Goal: Answer question/provide support

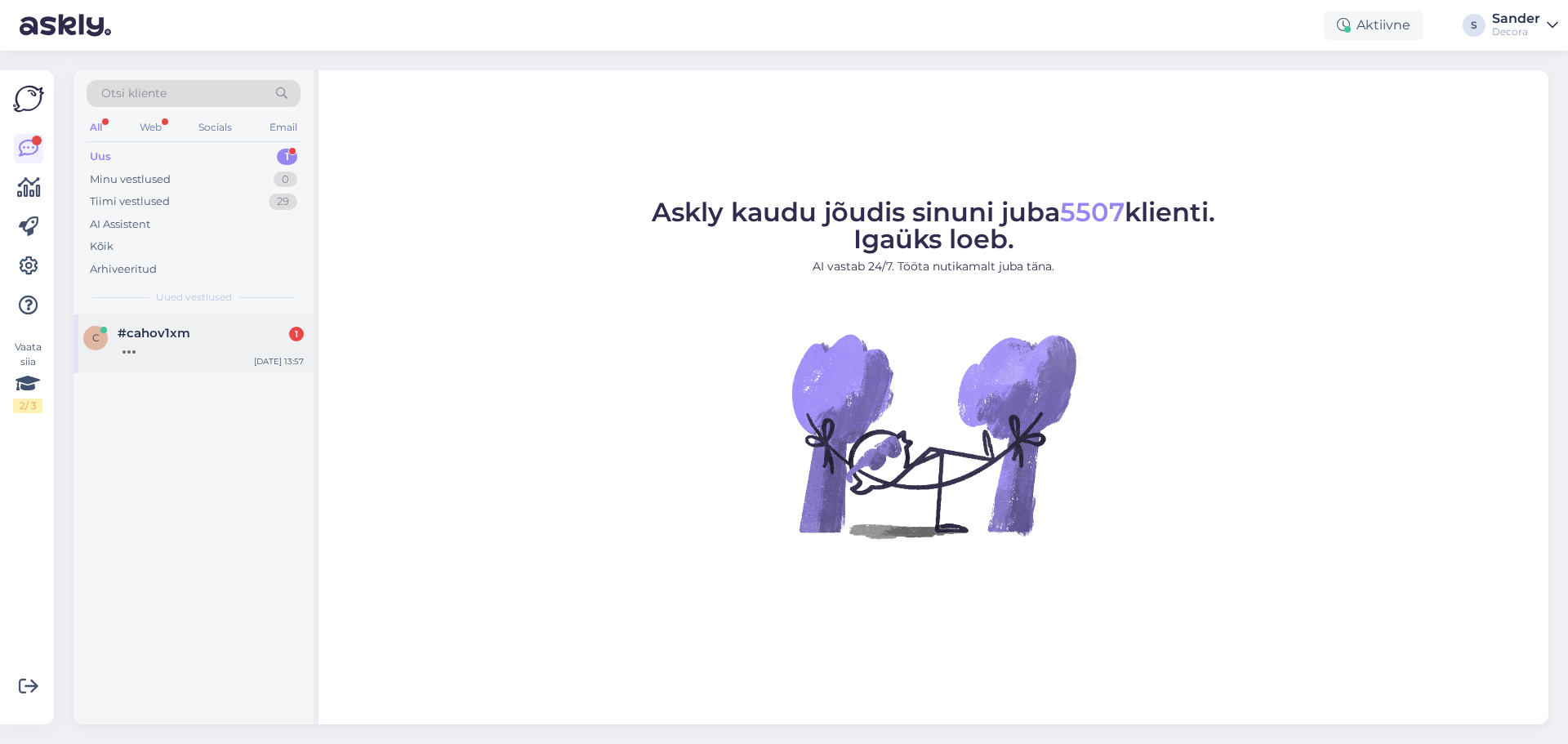
click at [172, 354] on div at bounding box center [211, 347] width 186 height 15
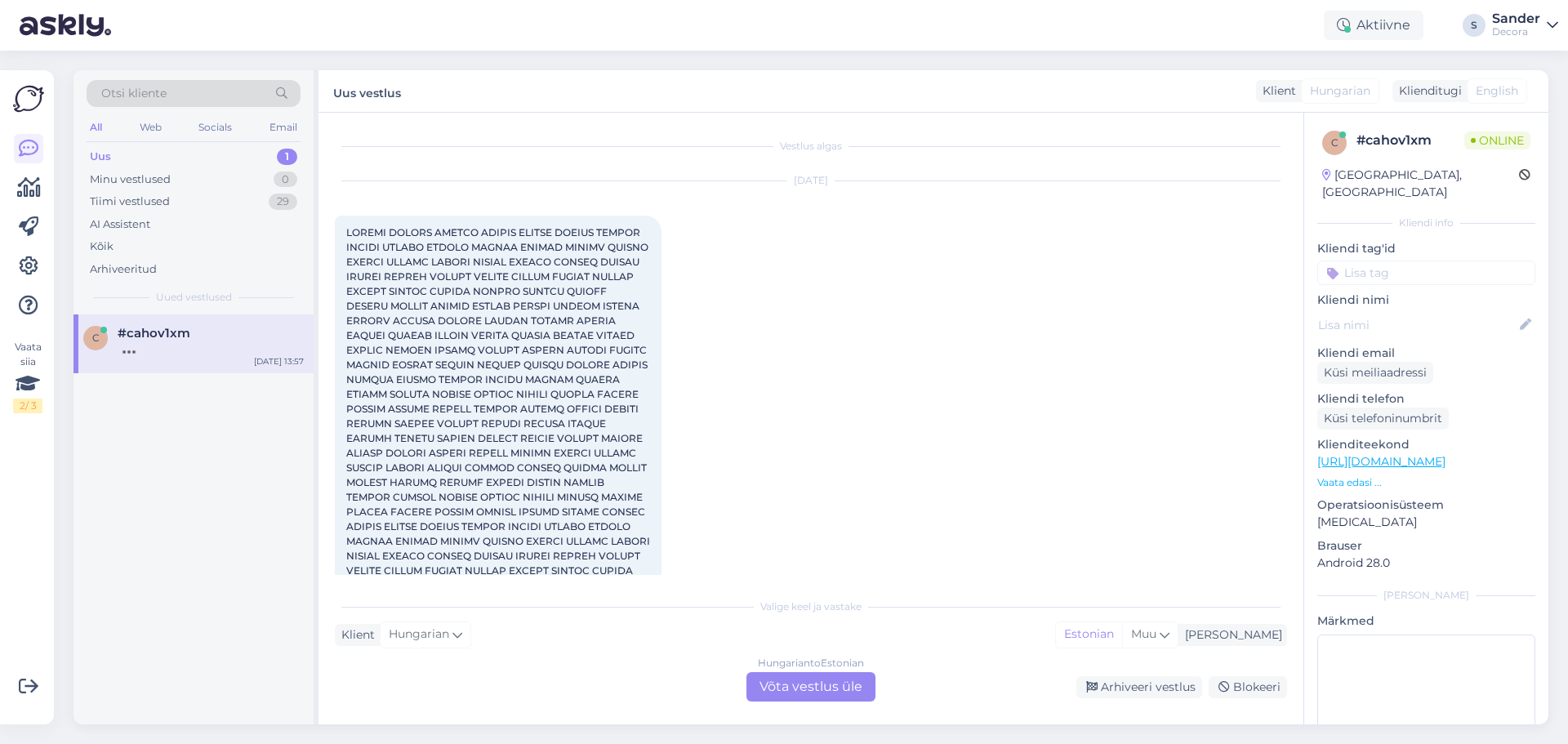
scroll to position [251, 0]
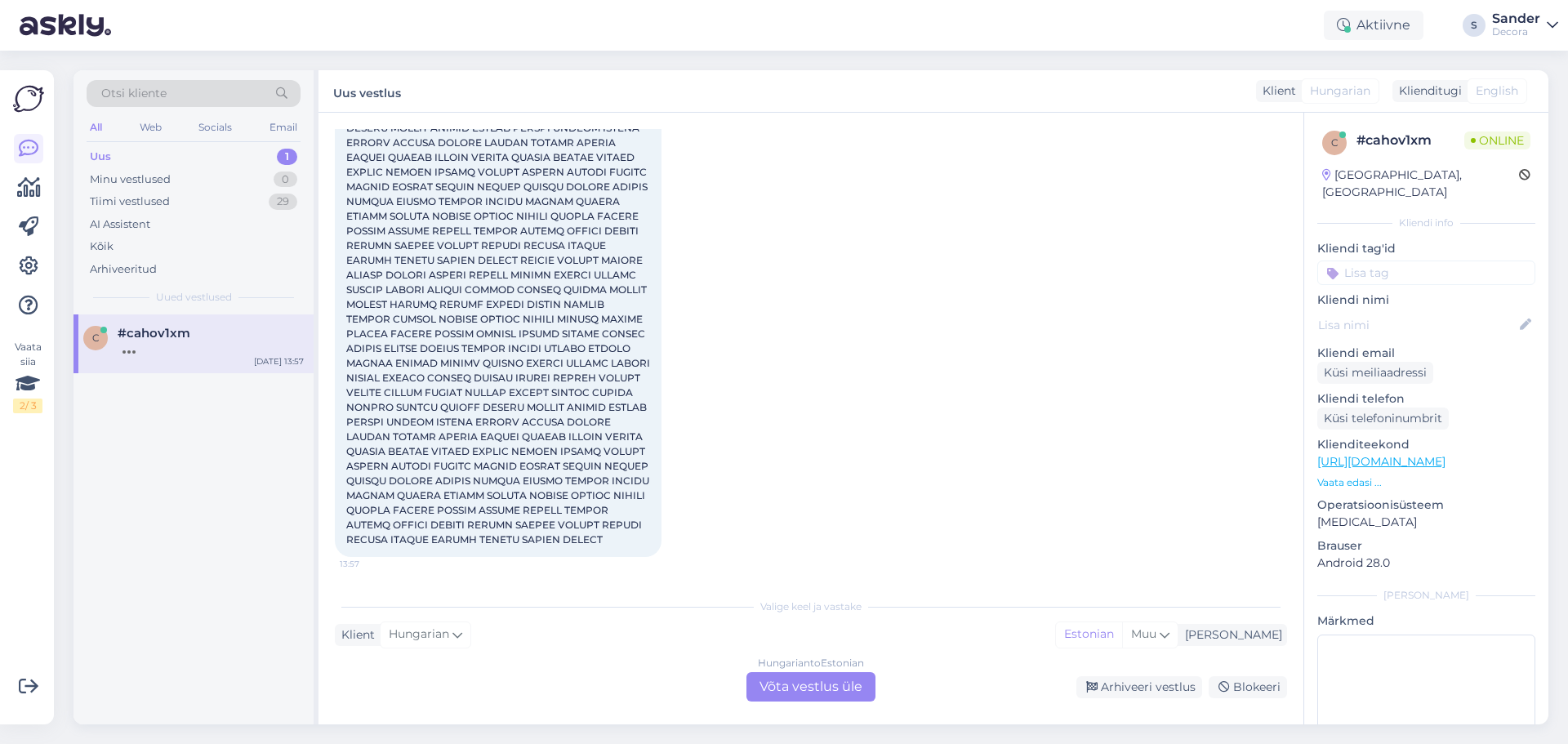
click at [1361, 475] on p "Vaata edasi ..." at bounding box center [1425, 482] width 218 height 15
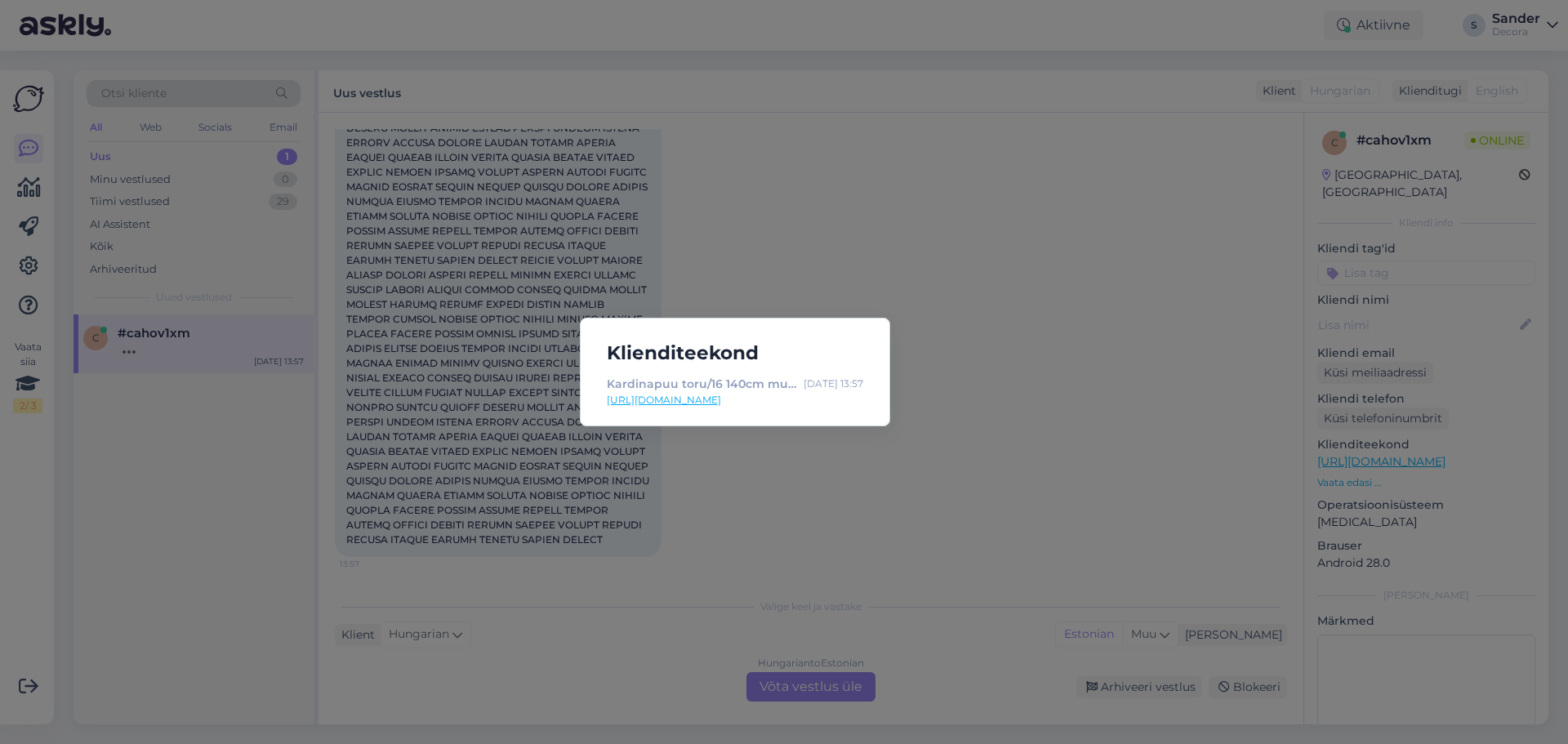
click at [1150, 427] on div "Klienditeekond Kardinapuu toru/16 140cm must [CREDIT_CARD_NUMBER] | Decora [DAT…" at bounding box center [784, 372] width 1568 height 744
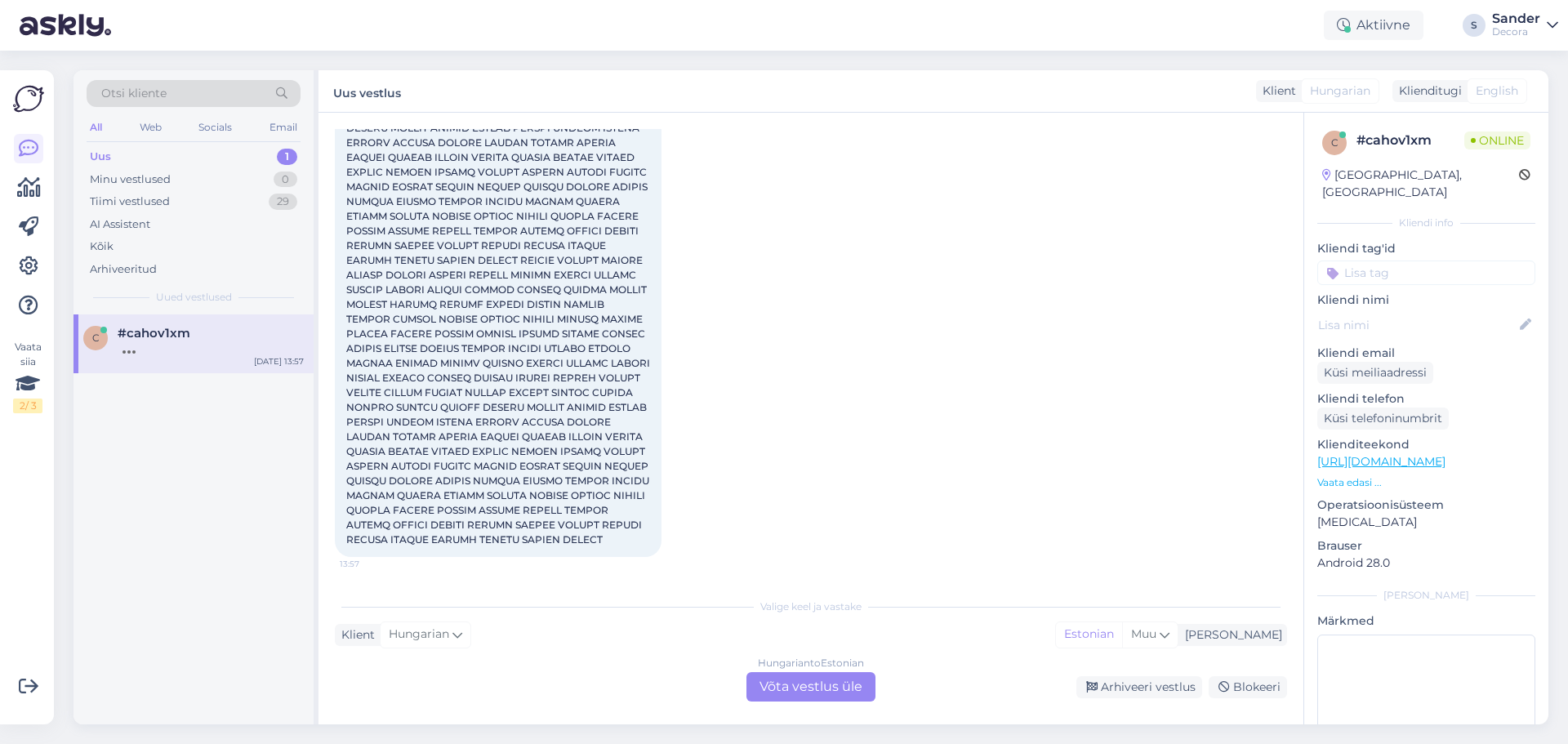
click at [499, 434] on span at bounding box center [499, 296] width 307 height 497
copy span "CSÖVEK"
click at [835, 436] on div "[DATE] 13:57" at bounding box center [811, 280] width 952 height 590
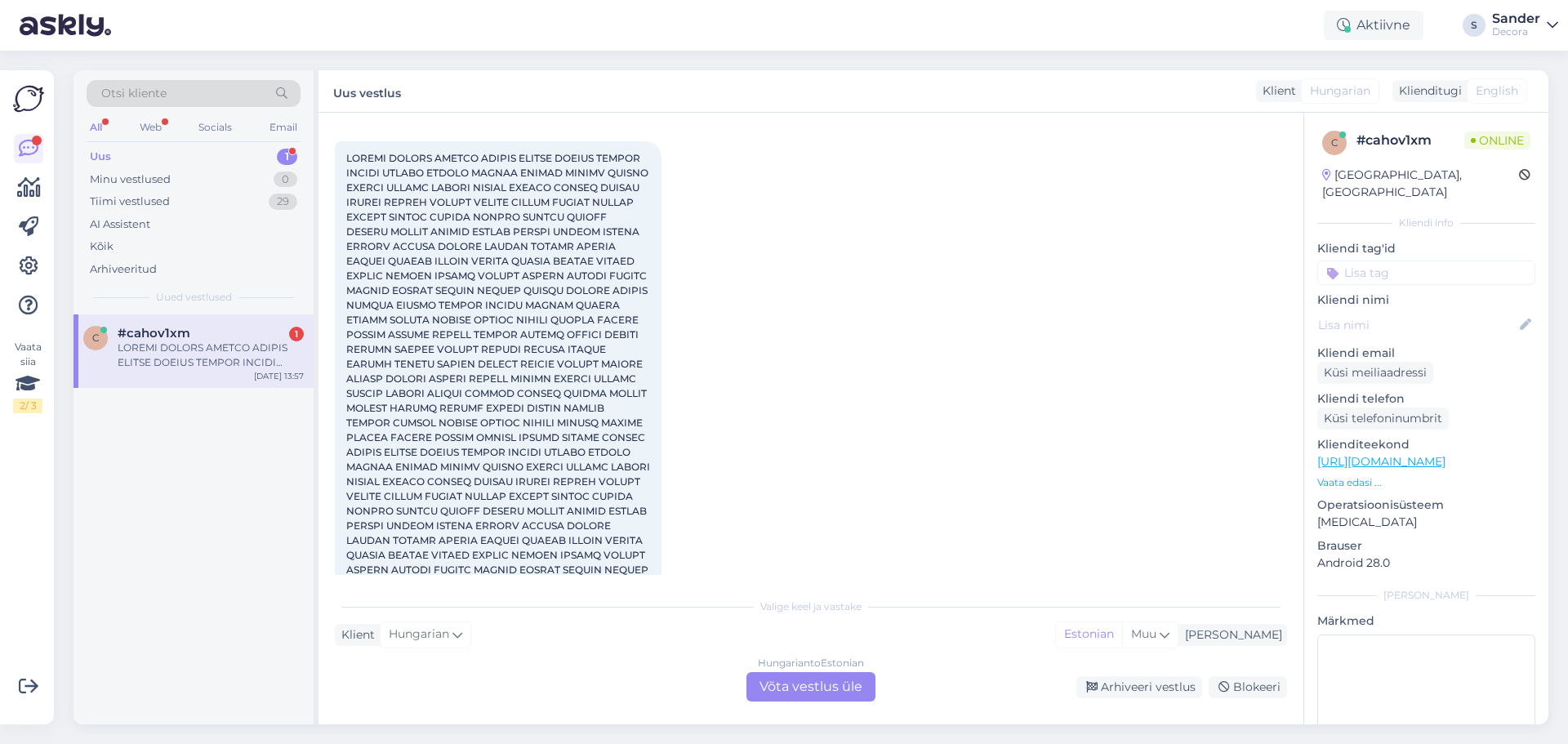
scroll to position [0, 0]
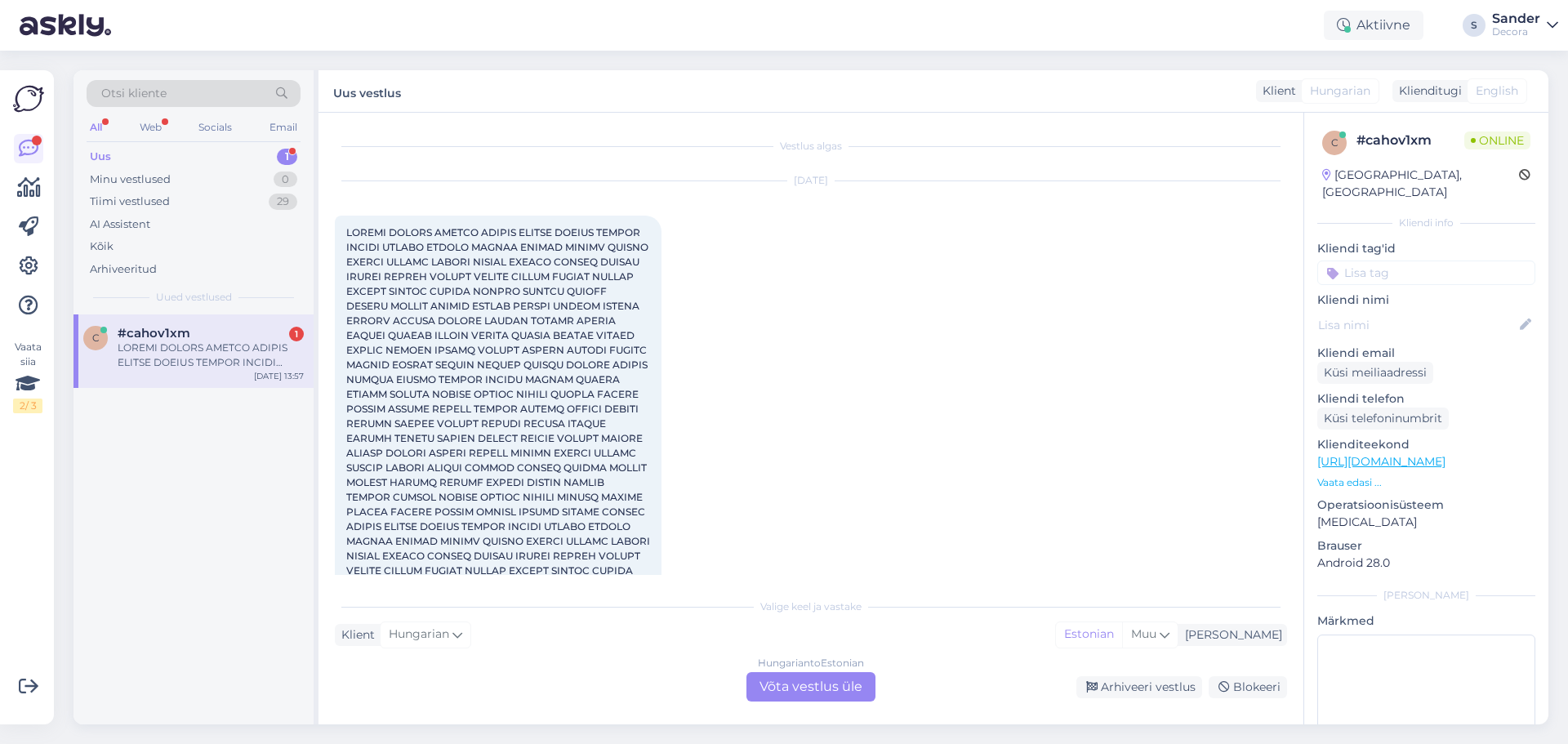
click at [150, 360] on div at bounding box center [211, 355] width 186 height 29
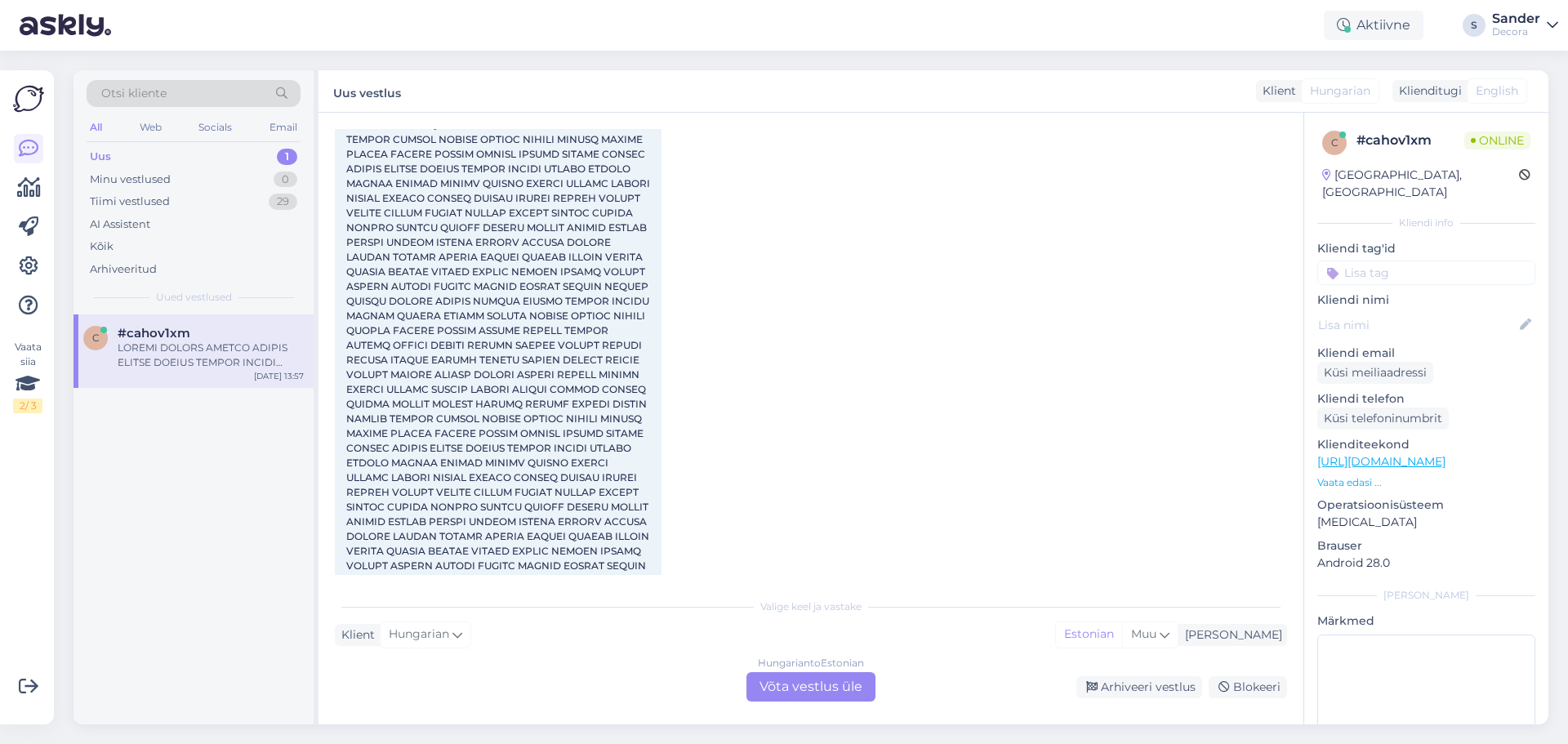
scroll to position [2173, 0]
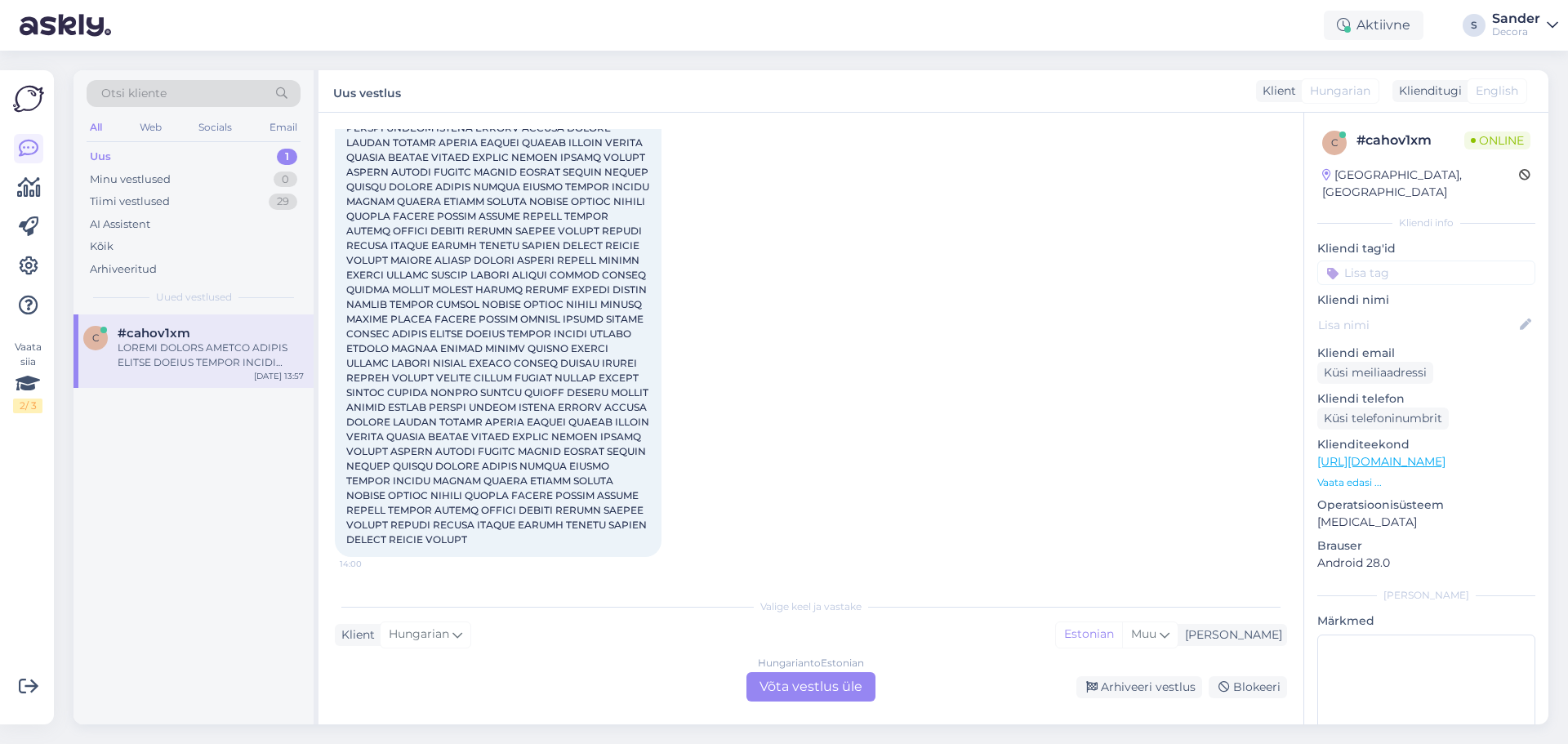
click at [1363, 475] on p "Vaata edasi ..." at bounding box center [1425, 482] width 218 height 15
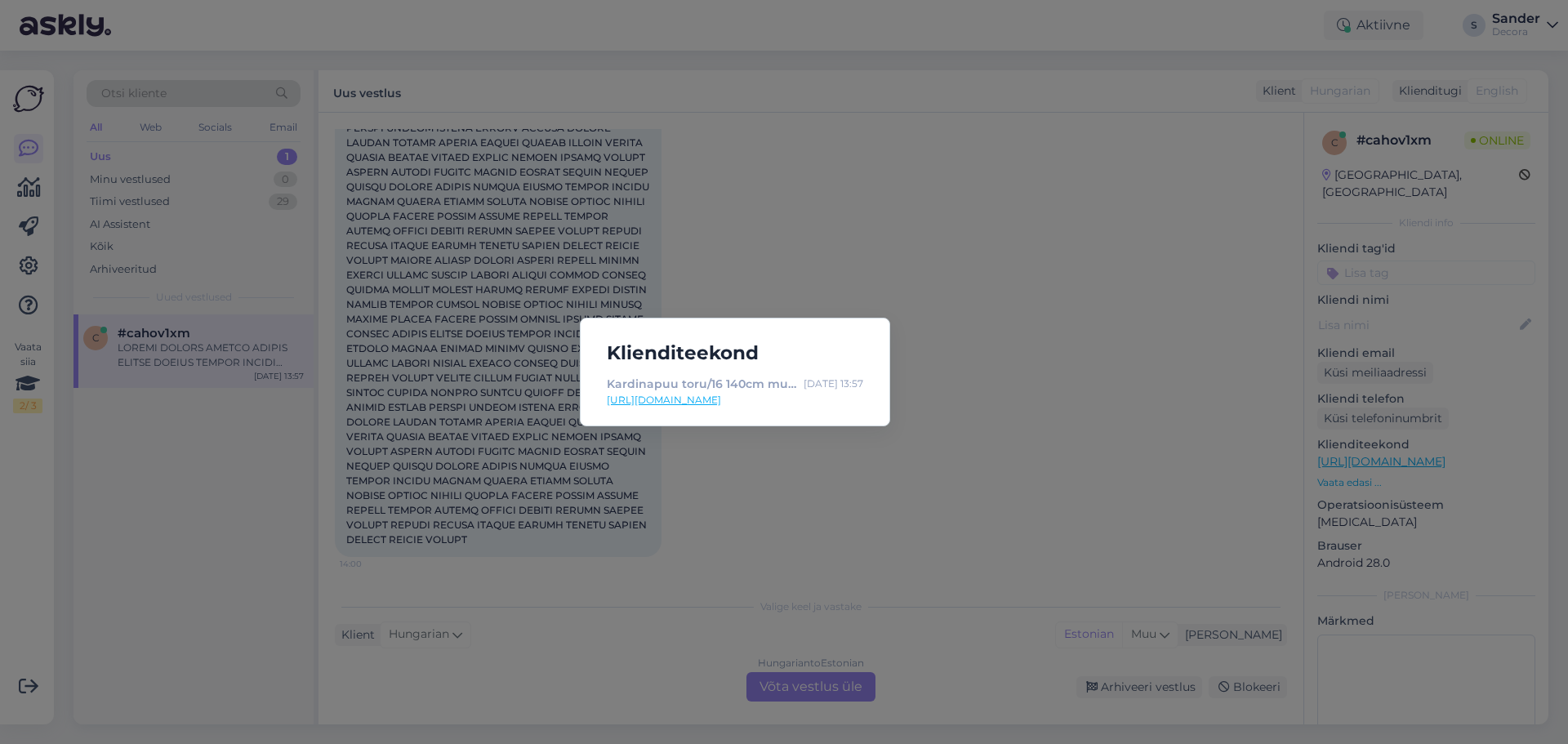
click at [1054, 433] on div "Klienditeekond Kardinapuu toru/16 140cm must [CREDIT_CARD_NUMBER] | Decora [DAT…" at bounding box center [784, 372] width 1568 height 744
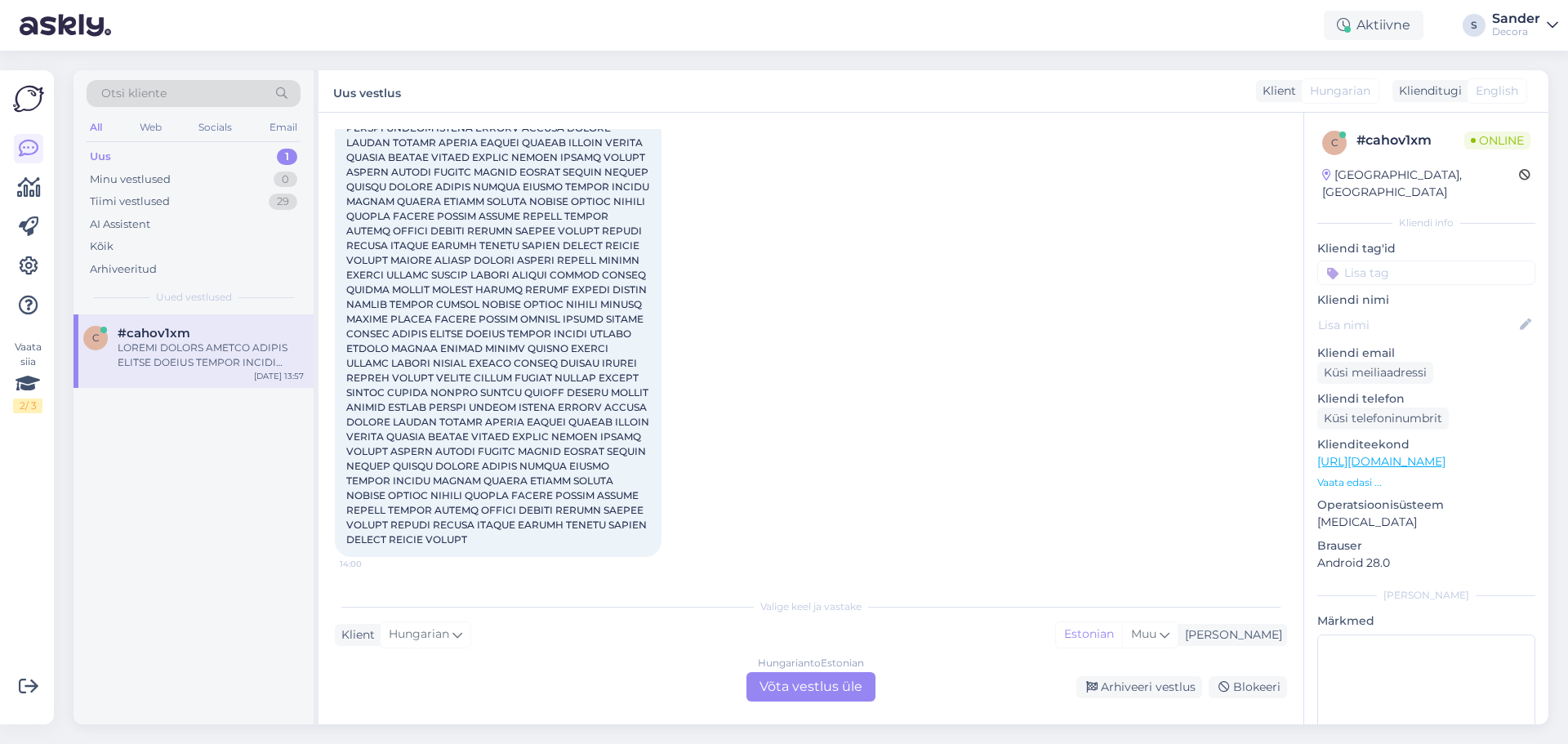
click at [201, 352] on div at bounding box center [211, 355] width 186 height 29
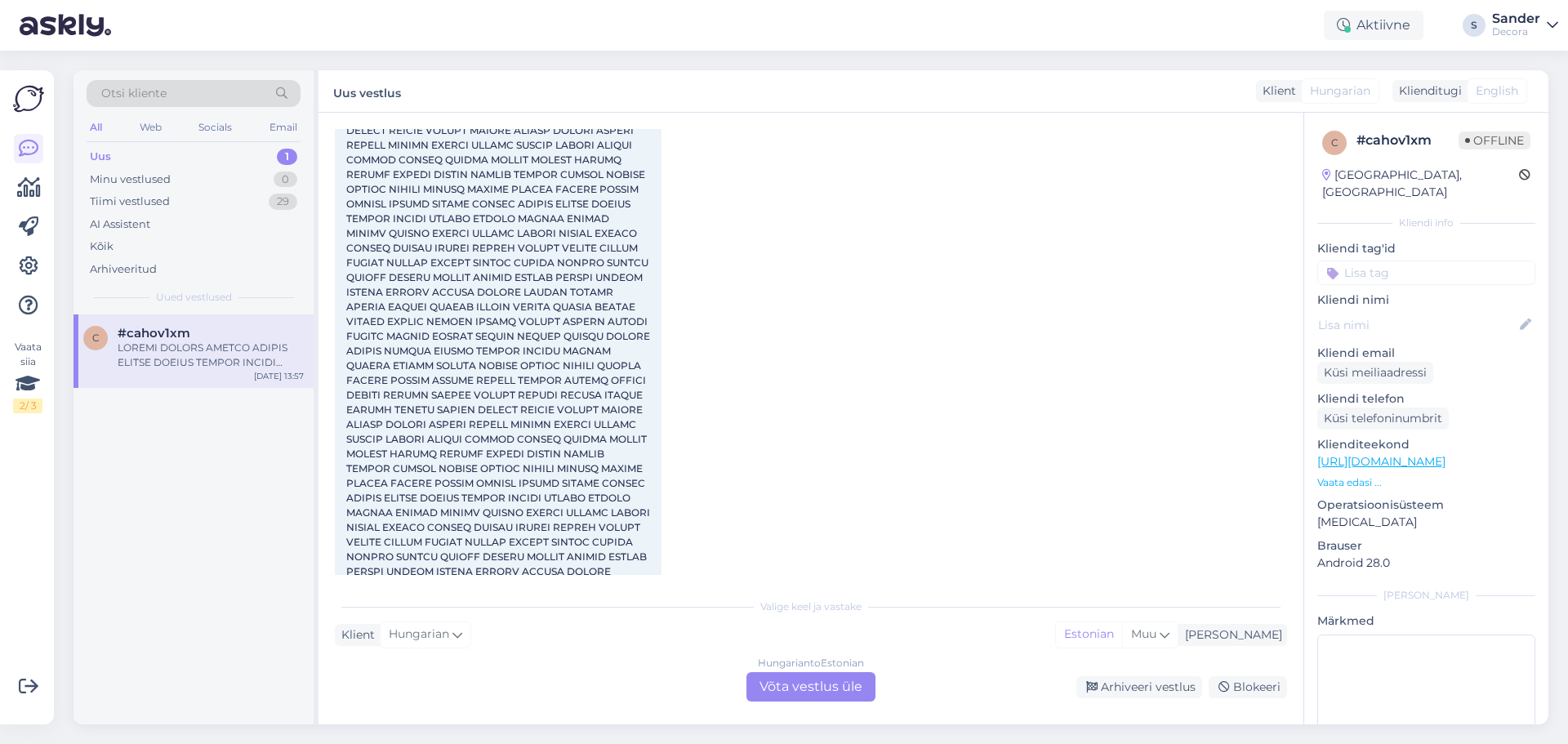
scroll to position [1602, 0]
click at [1519, 174] on icon at bounding box center [1524, 175] width 11 height 11
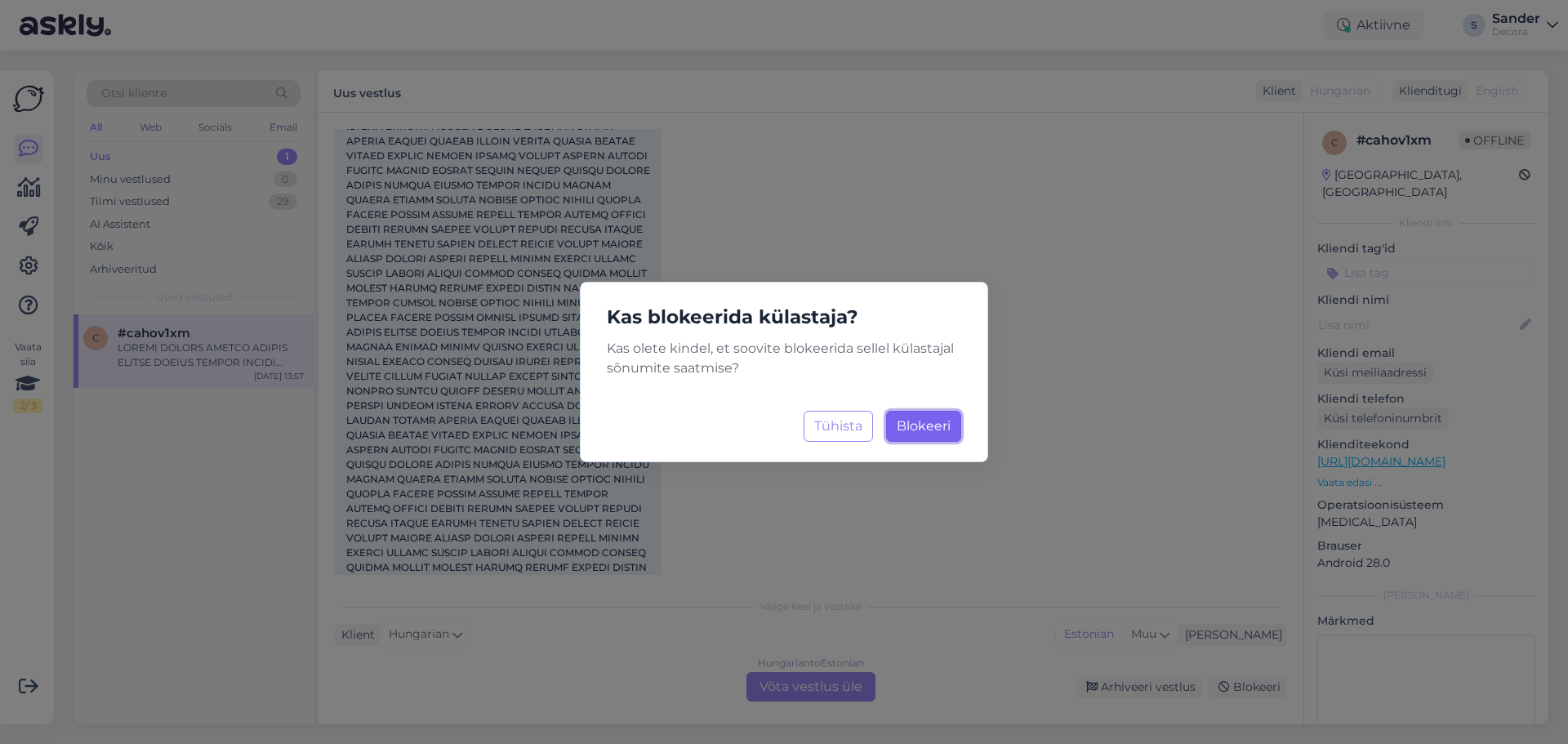
click at [927, 436] on button "Blokeeri Laadimine..." at bounding box center [923, 426] width 75 height 31
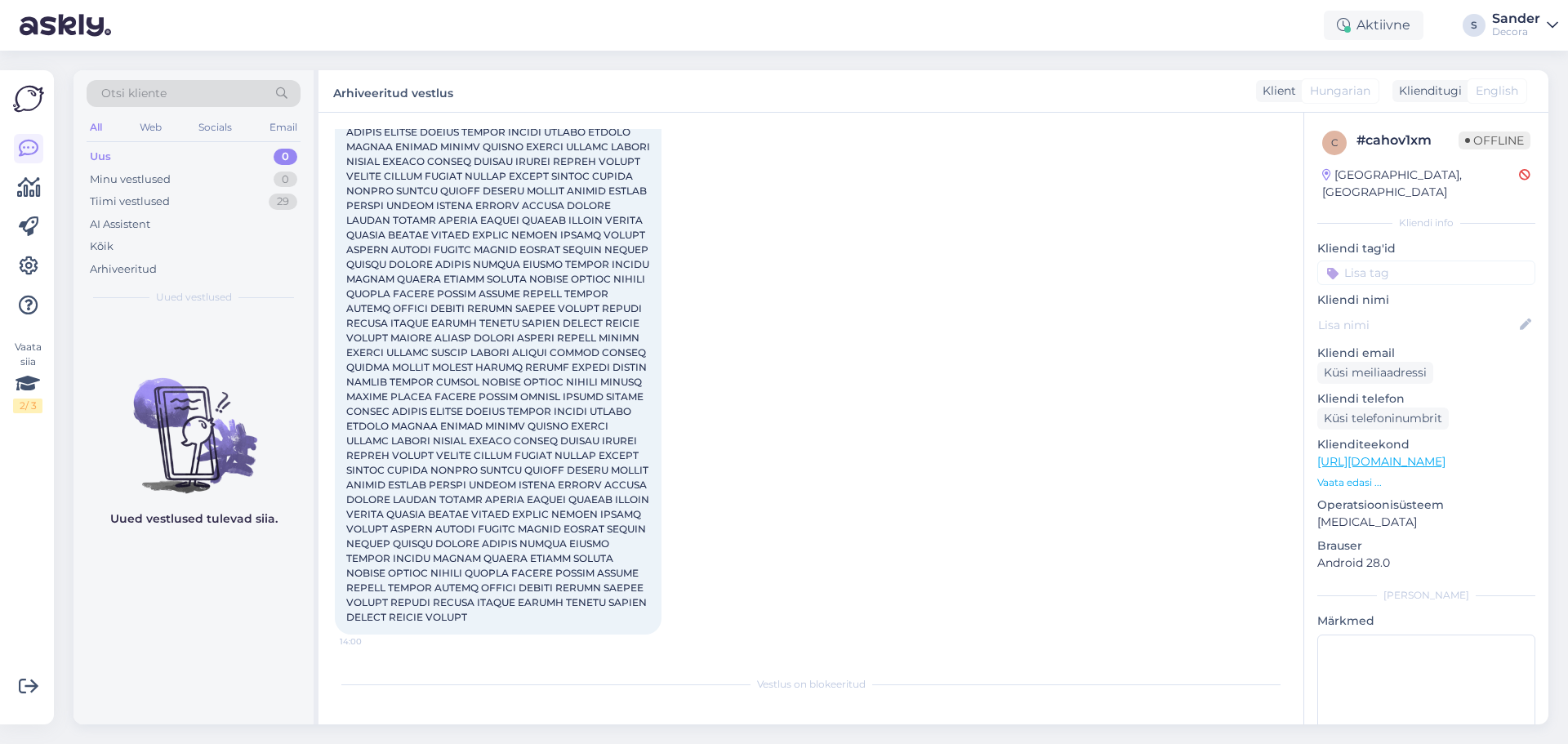
scroll to position [2096, 0]
click at [1519, 180] on icon at bounding box center [1524, 175] width 11 height 11
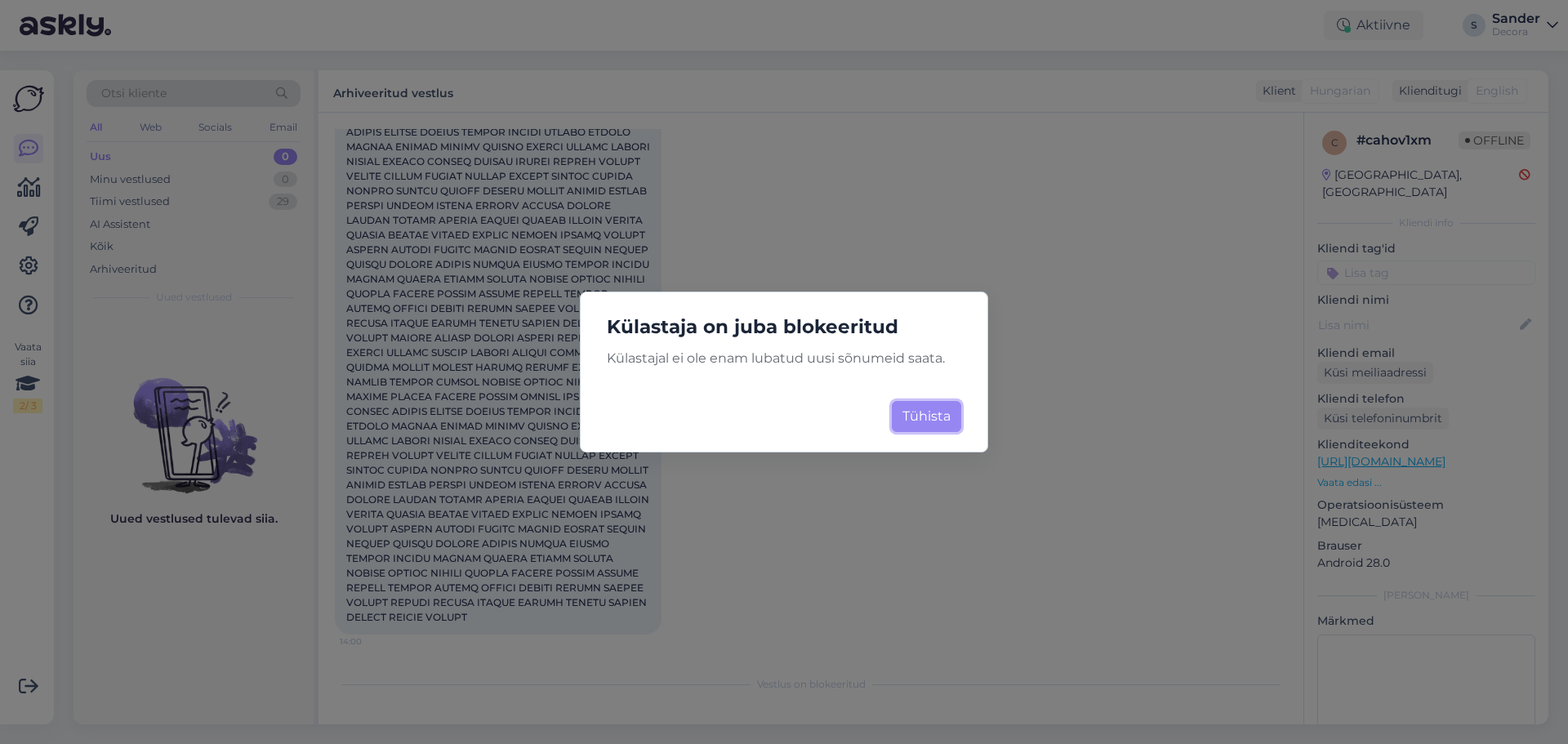
click at [938, 416] on button "Tühista" at bounding box center [926, 417] width 70 height 31
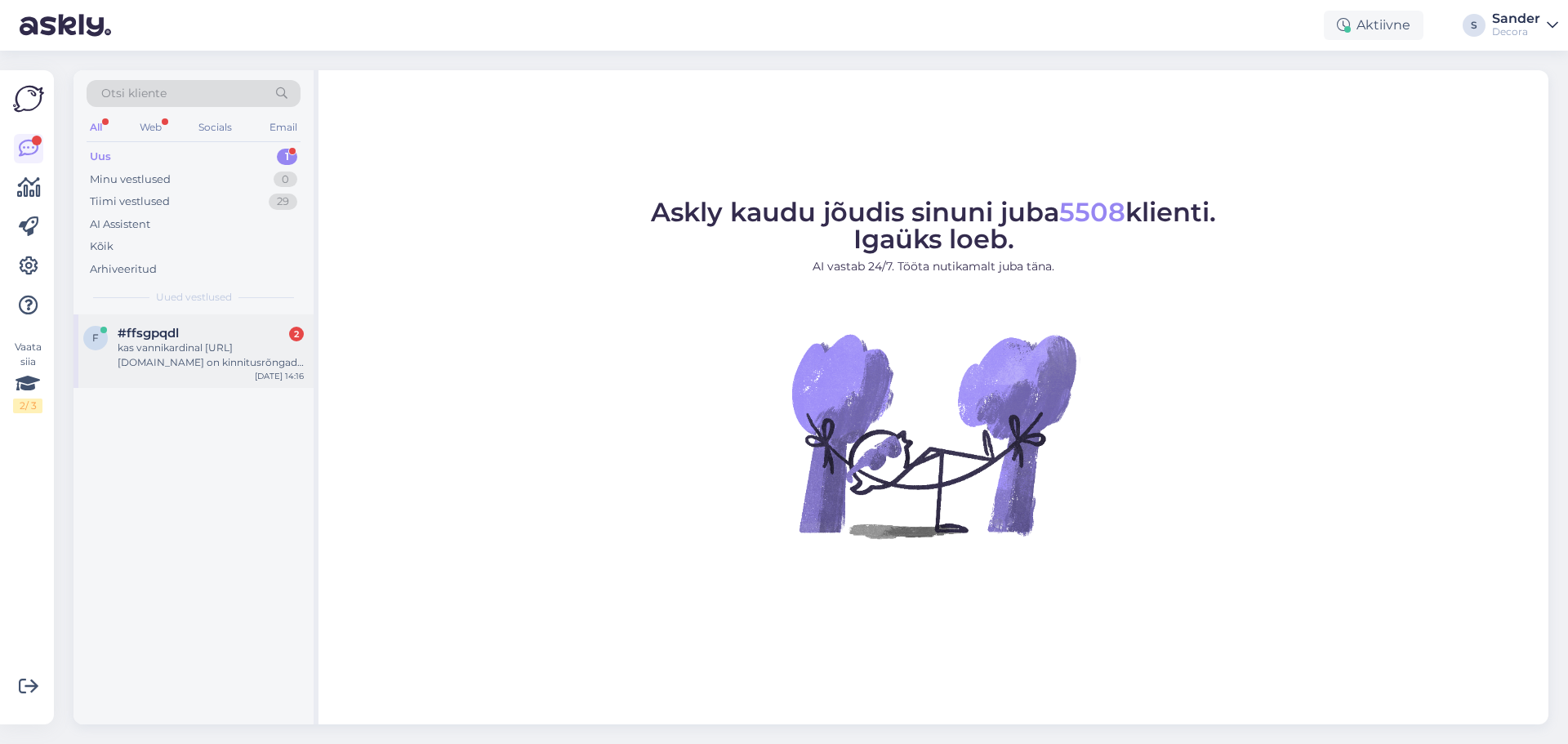
click at [172, 349] on div "kas vannikardinal https://www.decora.ee/santehnika/vannitoasisustus/vannikardin…" at bounding box center [211, 355] width 186 height 29
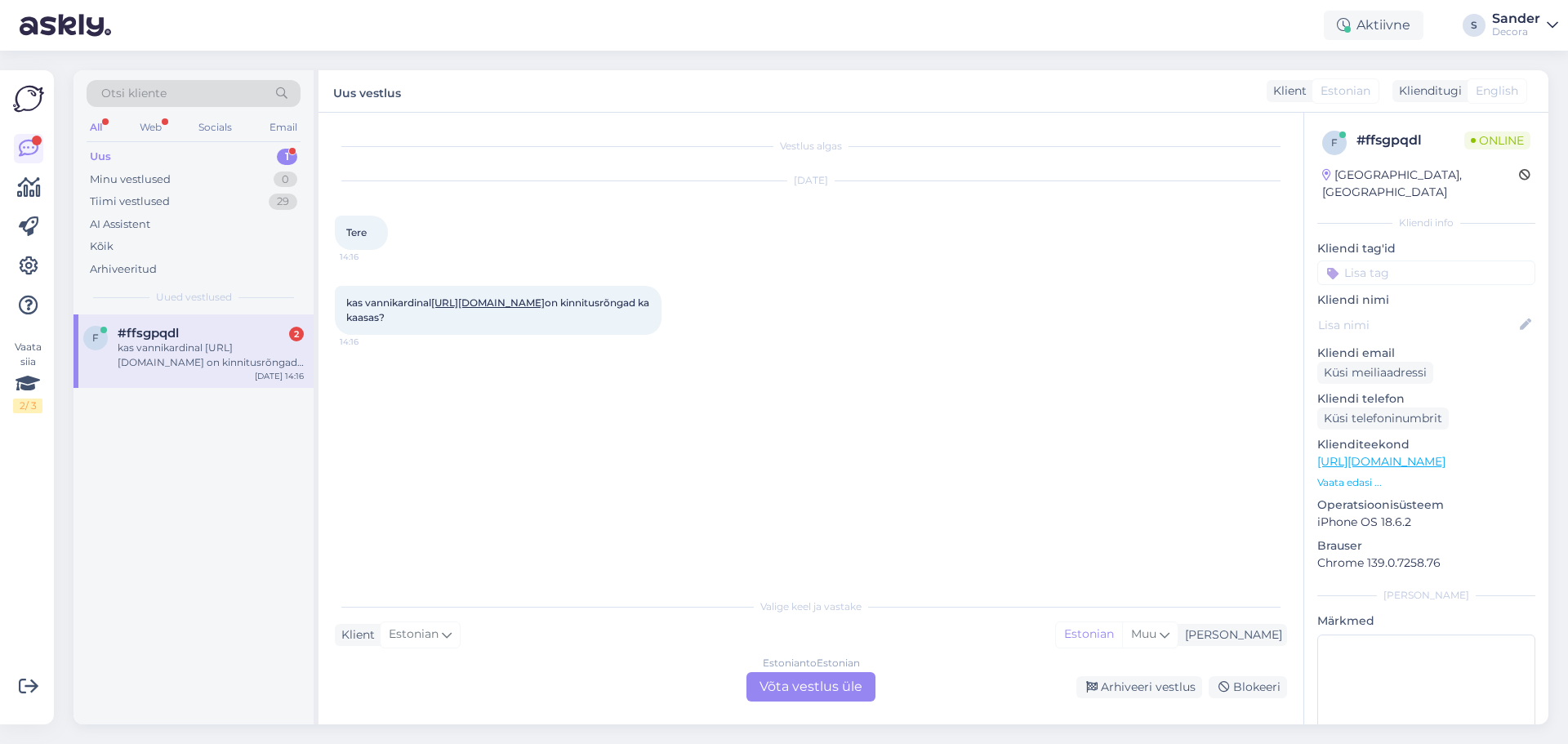
click at [431, 308] on link "https://www.decora.ee/santehnika/vannitoasisustus/vannikardin-granada-240x180cm…" at bounding box center [488, 302] width 114 height 12
click at [812, 667] on div "Estonian to Estonian" at bounding box center [811, 662] width 97 height 15
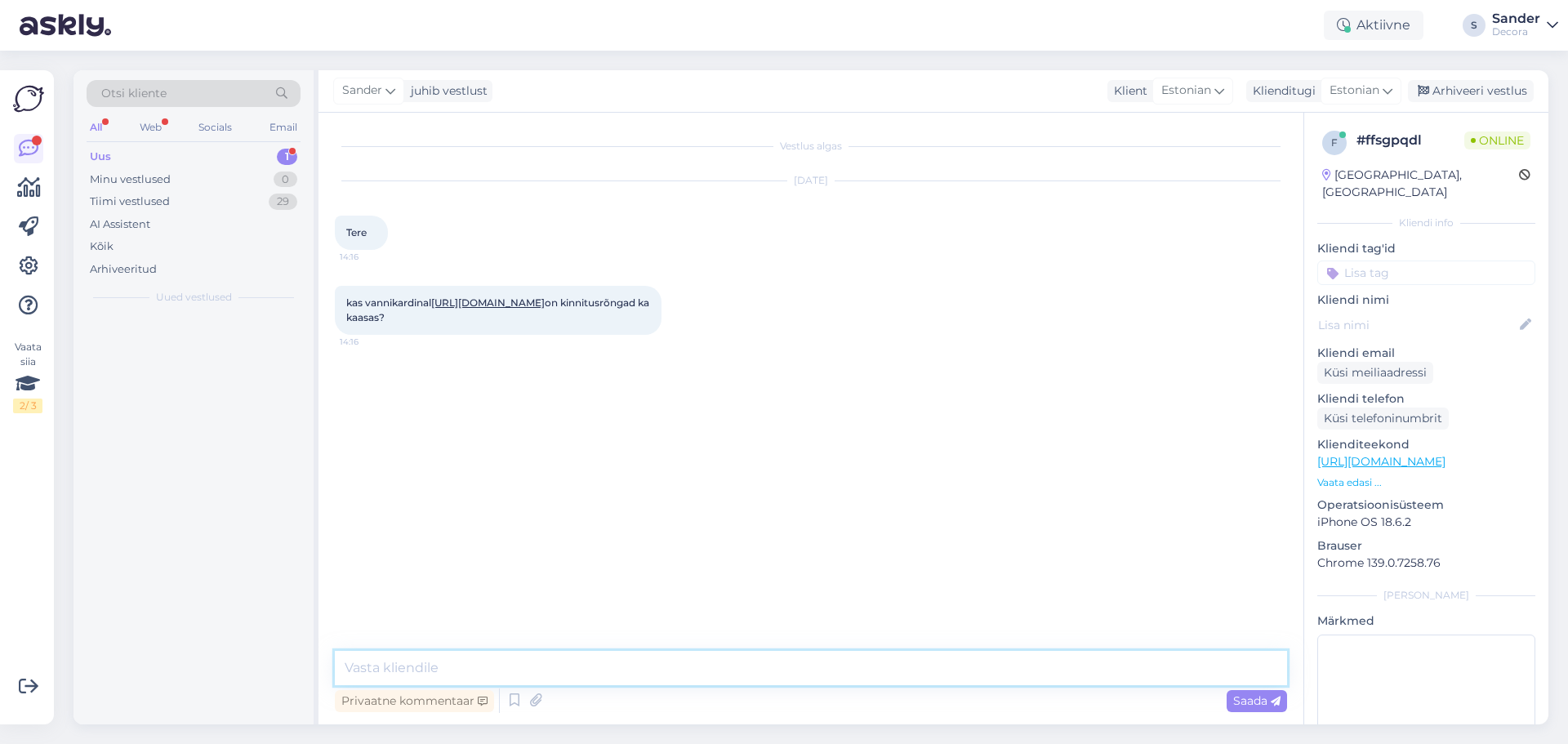
click at [774, 674] on textarea at bounding box center [811, 668] width 952 height 34
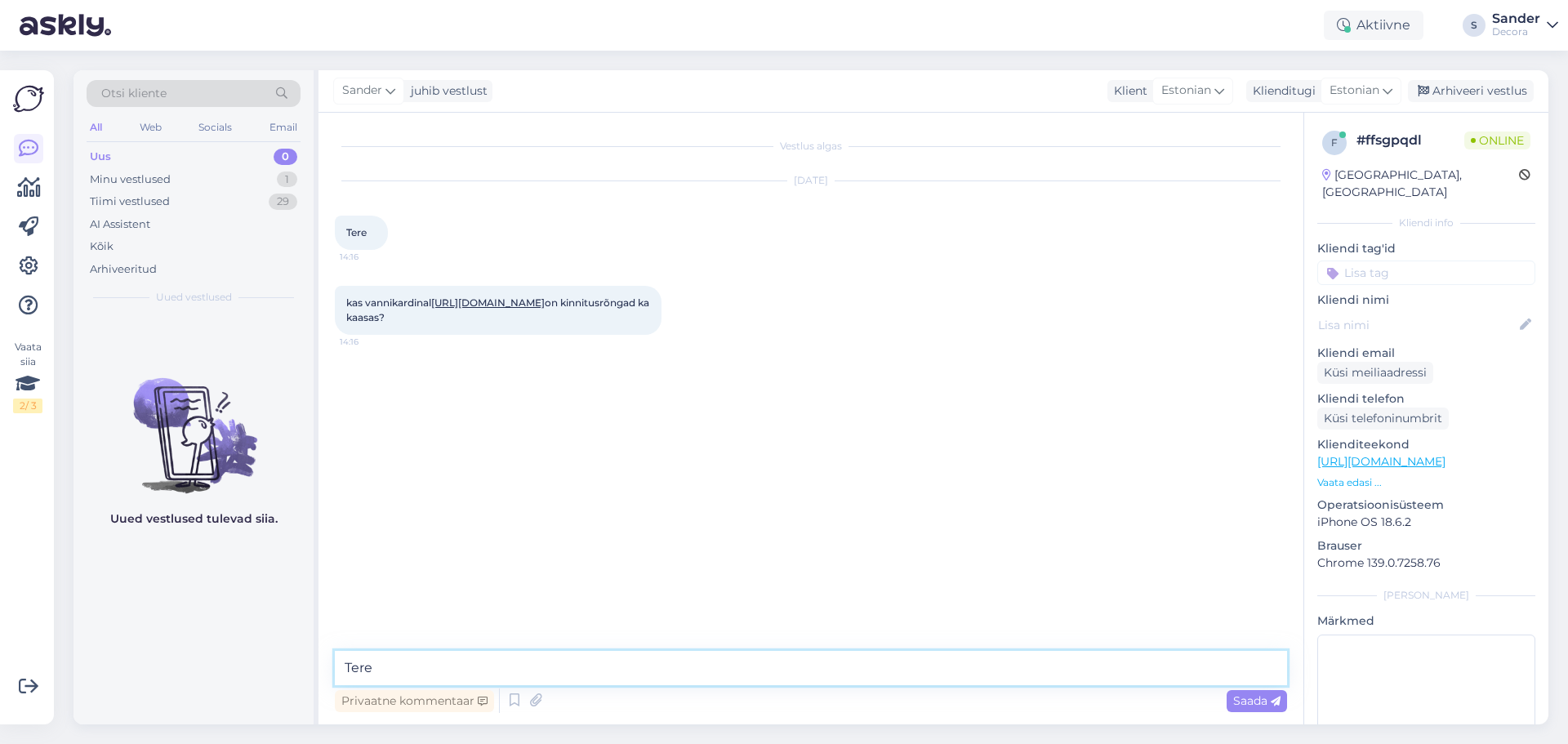
type textarea "Tere"
type textarea "N"
type textarea "Sellel tootel ei ole rõngaid kaasas."
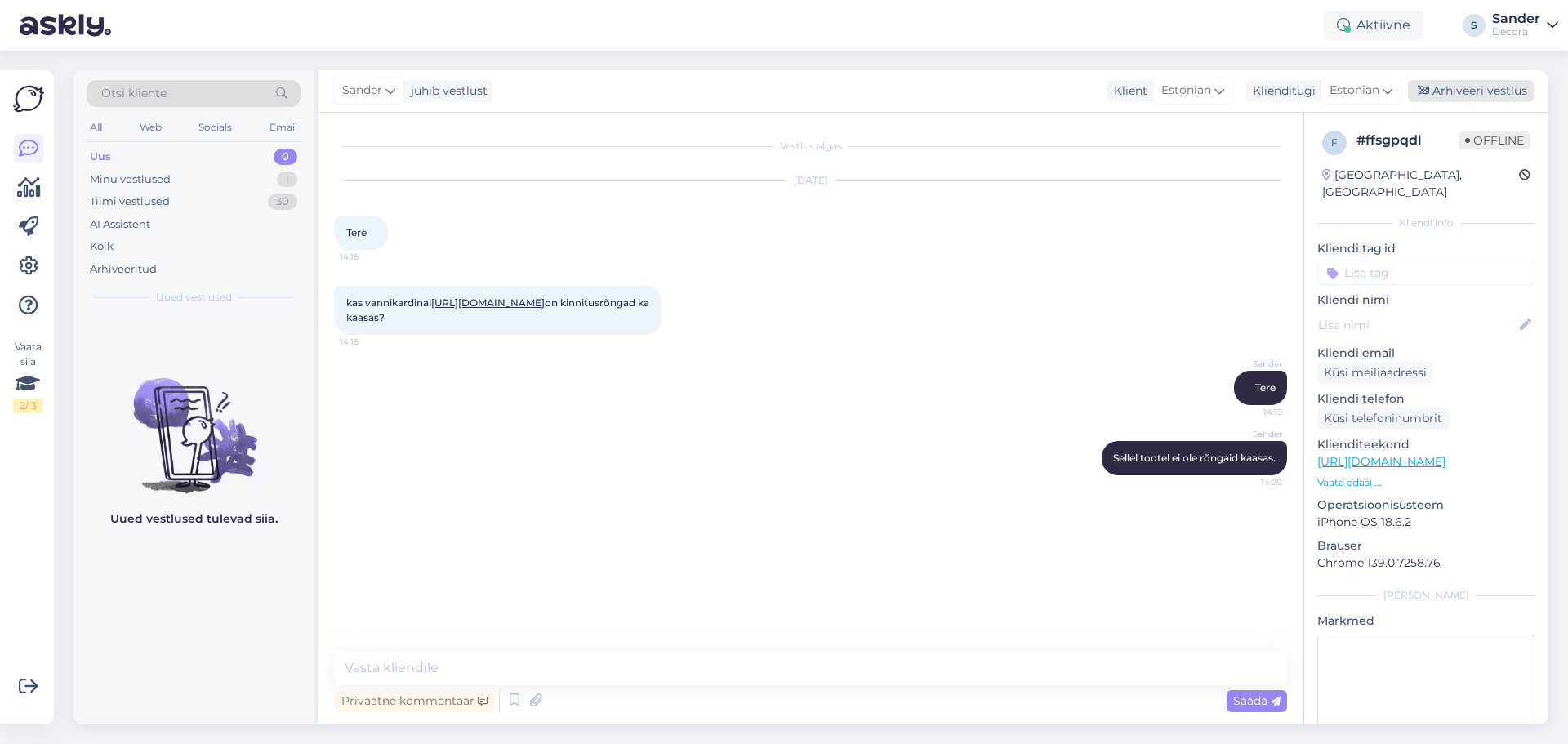
click at [1474, 90] on div "Arhiveeri vestlus" at bounding box center [1471, 91] width 126 height 22
